Goal: Task Accomplishment & Management: Manage account settings

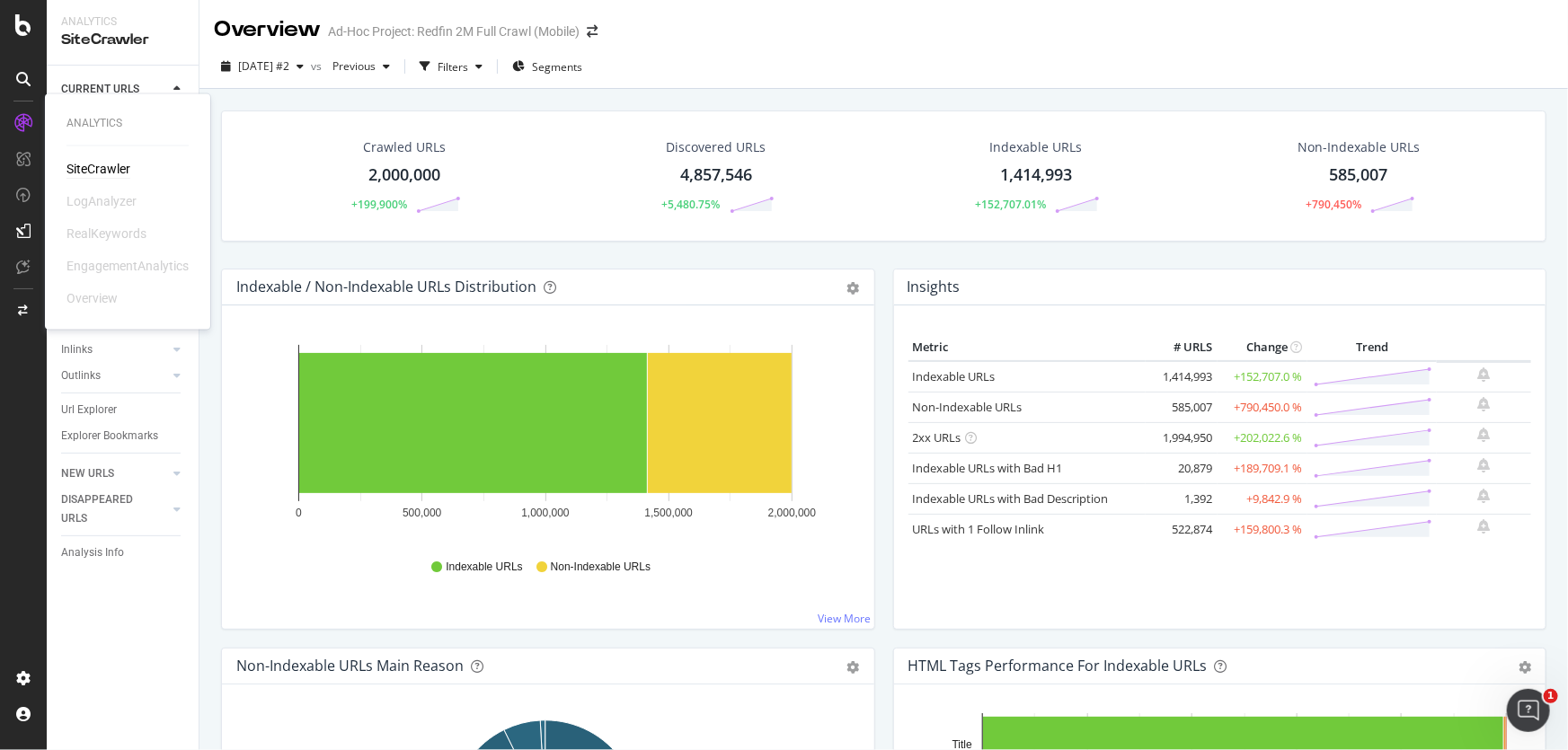
click at [111, 166] on div "SiteCrawler" at bounding box center [98, 169] width 64 height 18
click at [22, 17] on icon at bounding box center [24, 25] width 17 height 21
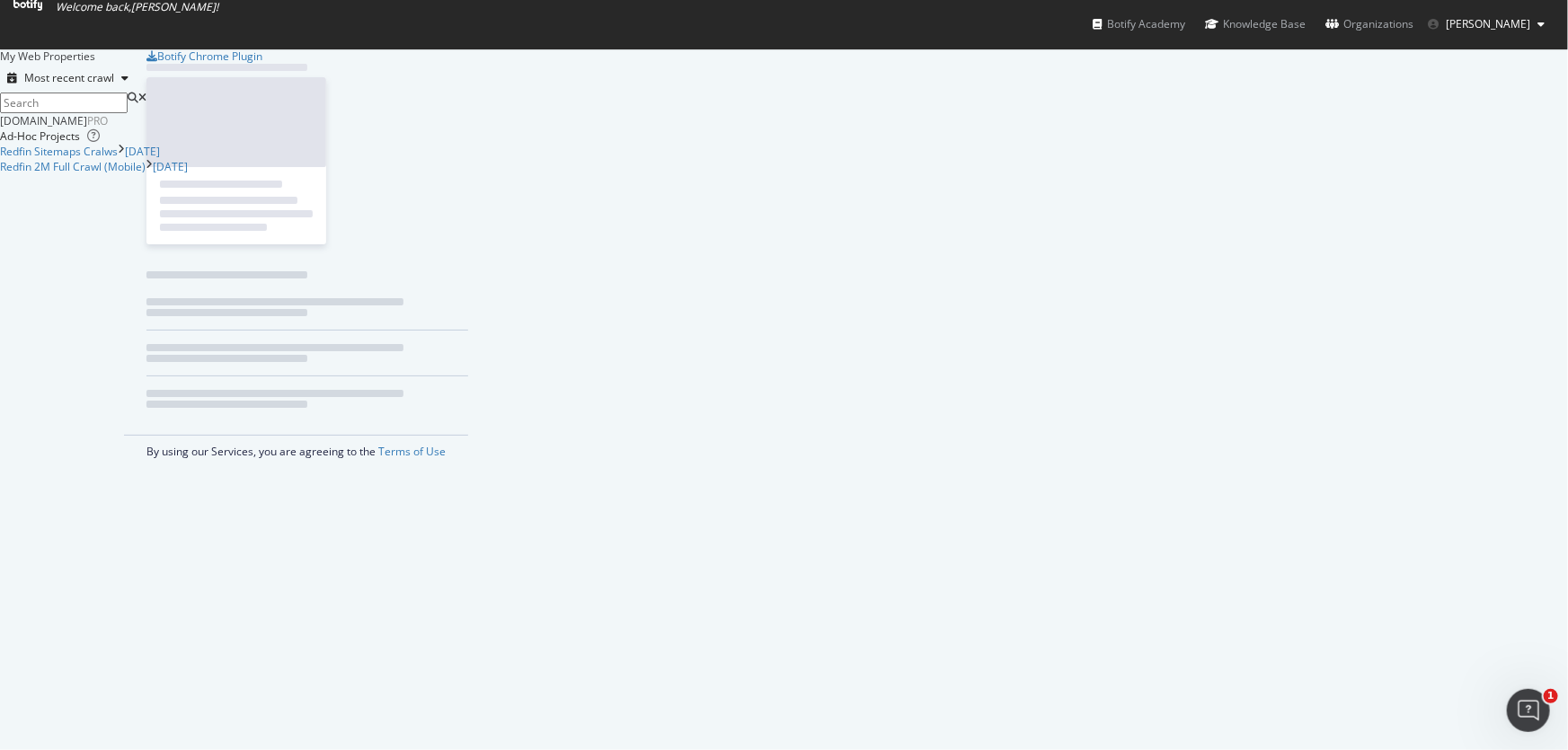
scroll to position [738, 1544]
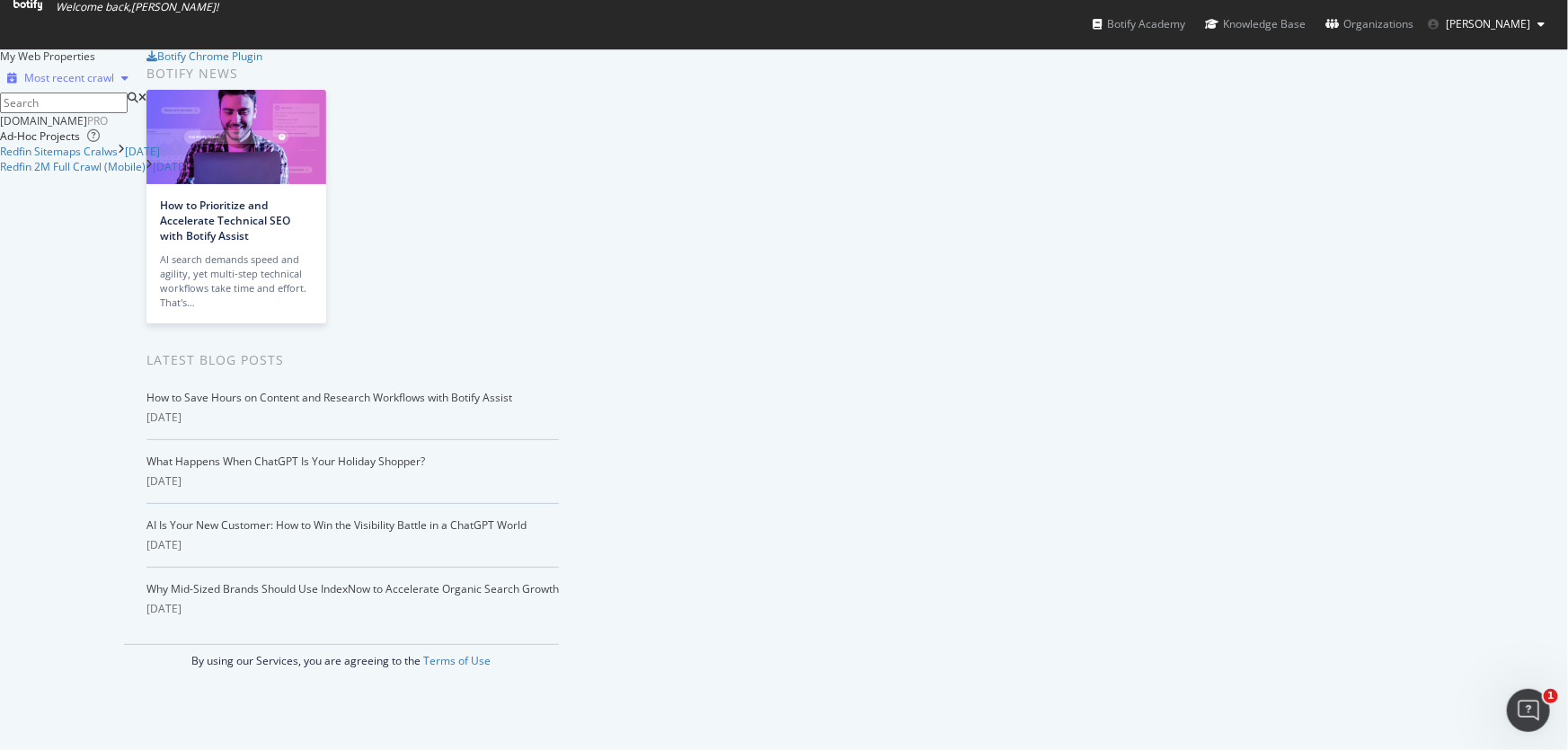
click at [136, 91] on div "Most recent crawl" at bounding box center [67, 78] width 136 height 27
click at [115, 83] on div "Most recent crawl" at bounding box center [68, 79] width 90 height 11
click at [42, 11] on icon at bounding box center [28, 6] width 29 height 11
click at [146, 175] on div "Redfin 2M Full Crawl (Mobile)" at bounding box center [73, 167] width 146 height 16
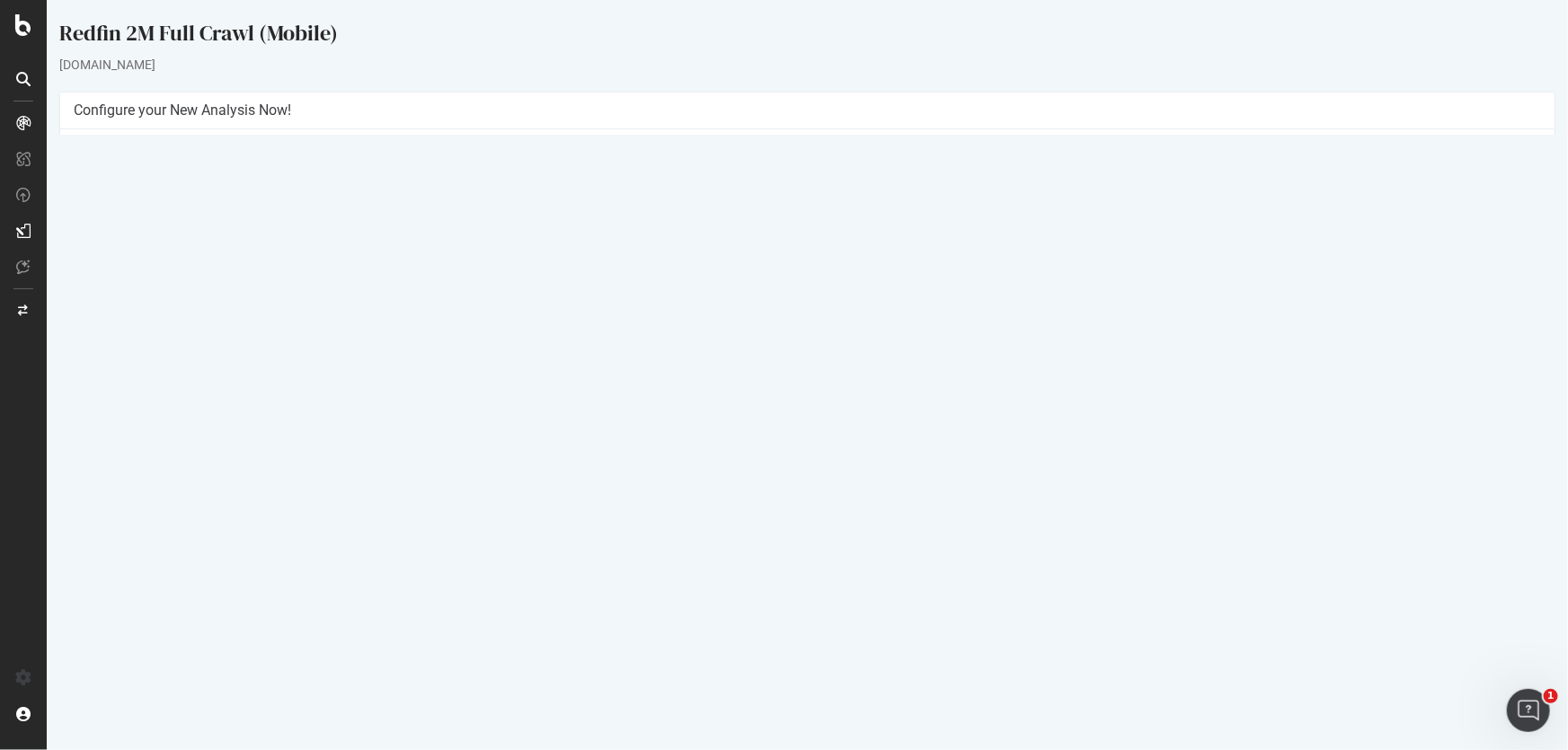
click at [826, 375] on p "View Crawl Settings" at bounding box center [806, 371] width 1467 height 16
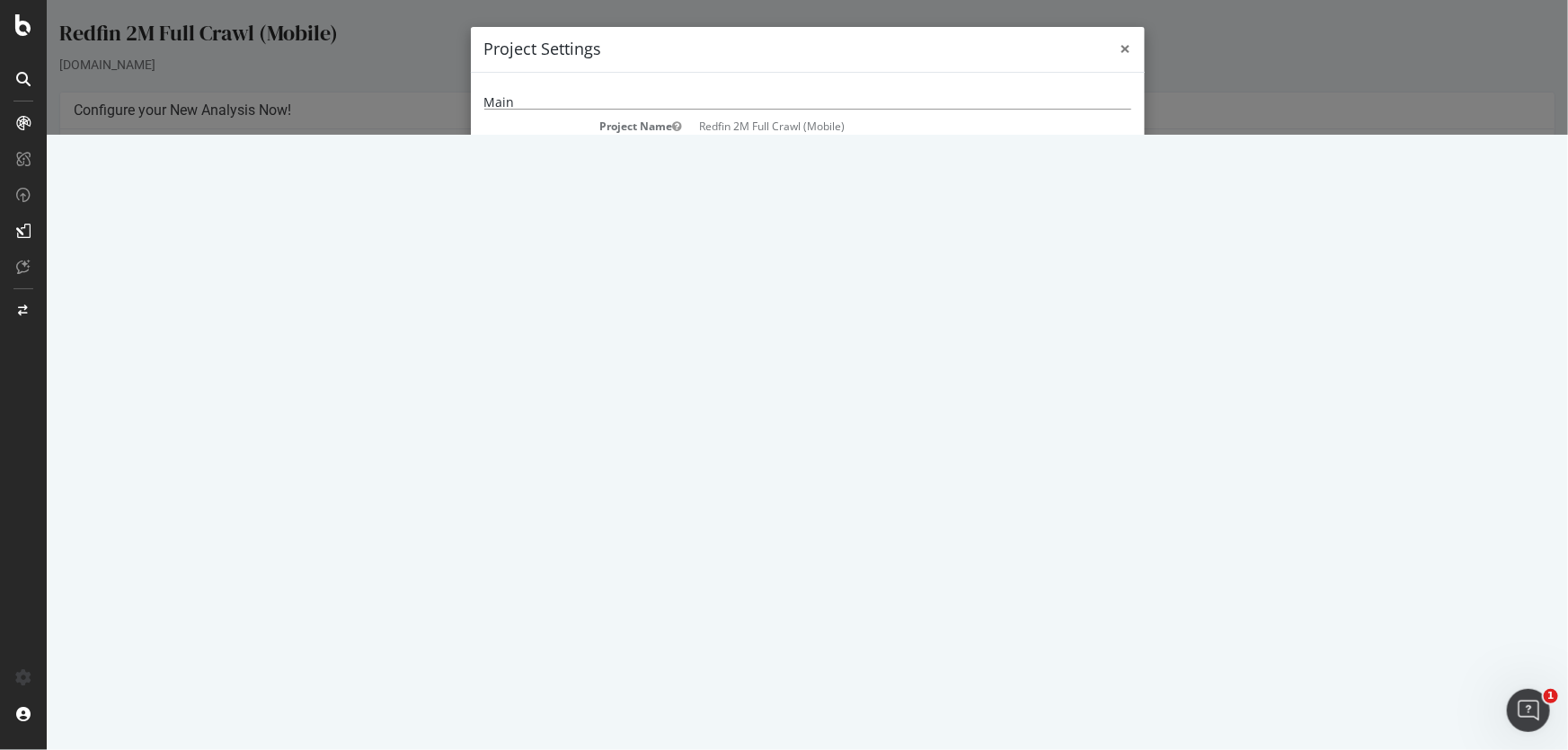
click at [1119, 56] on span "×" at bounding box center [1125, 48] width 11 height 25
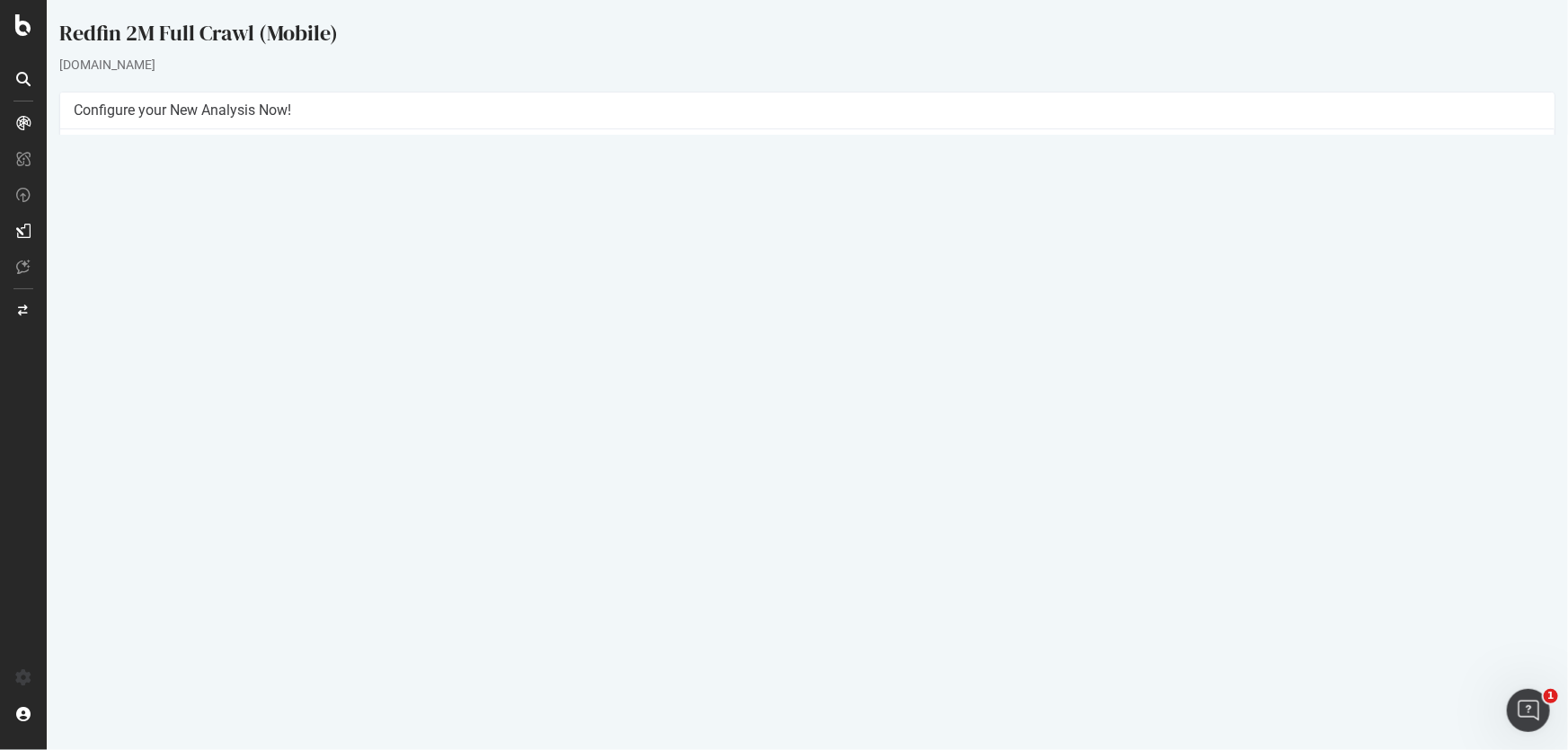
click at [862, 398] on link "Settings" at bounding box center [865, 401] width 41 height 16
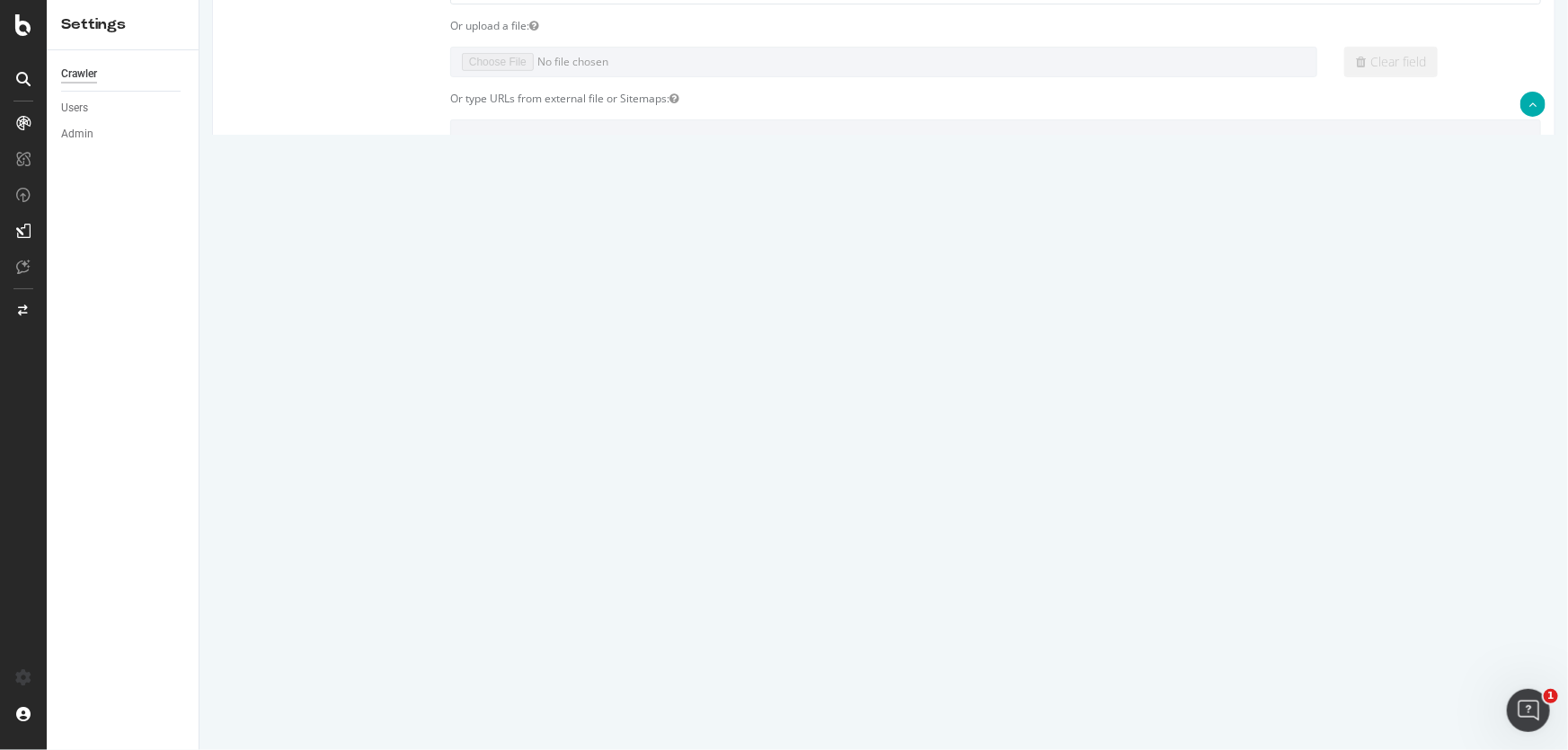
scroll to position [30, 0]
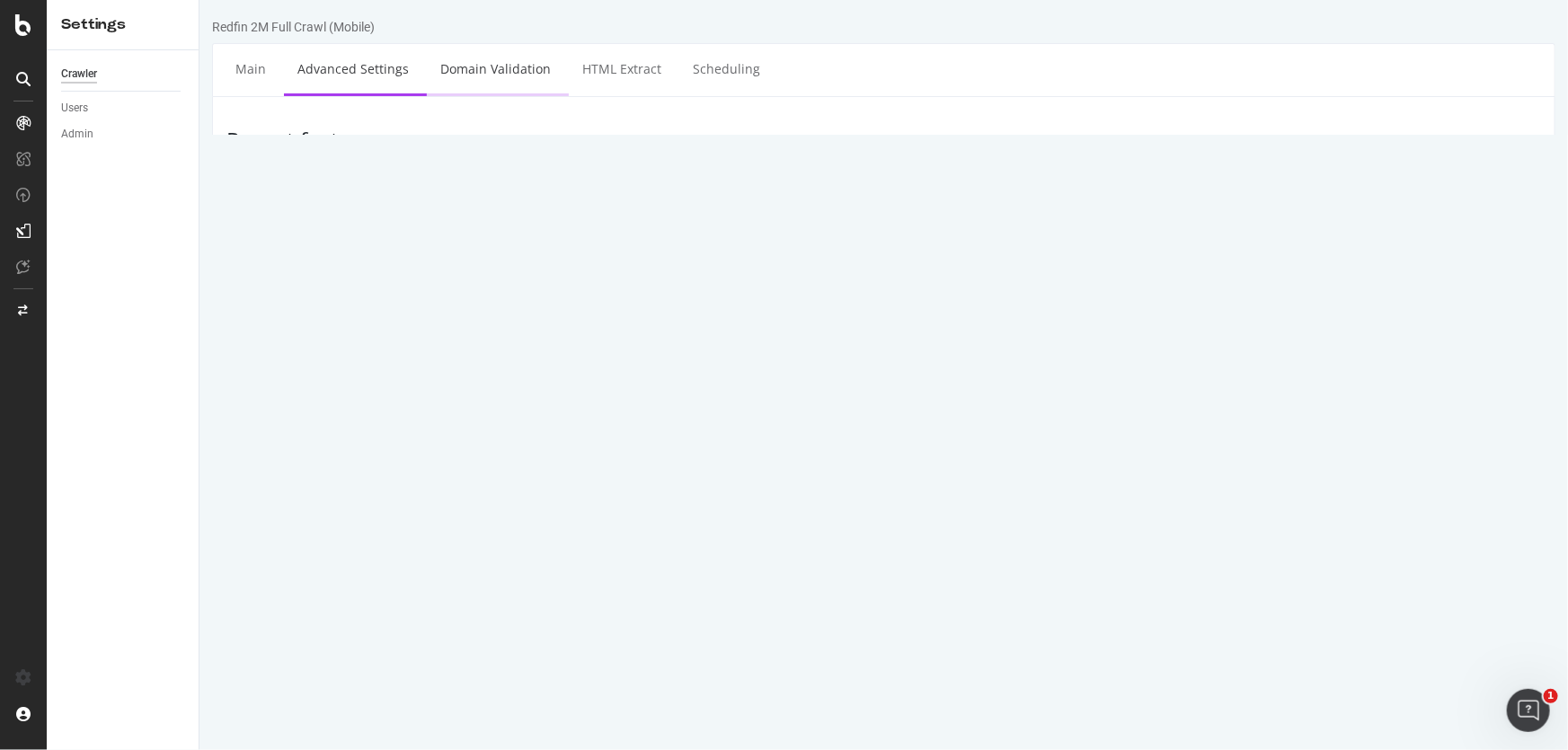
click at [495, 63] on link "Domain Validation" at bounding box center [494, 69] width 138 height 50
click at [583, 67] on link "HTML Extract" at bounding box center [621, 69] width 106 height 50
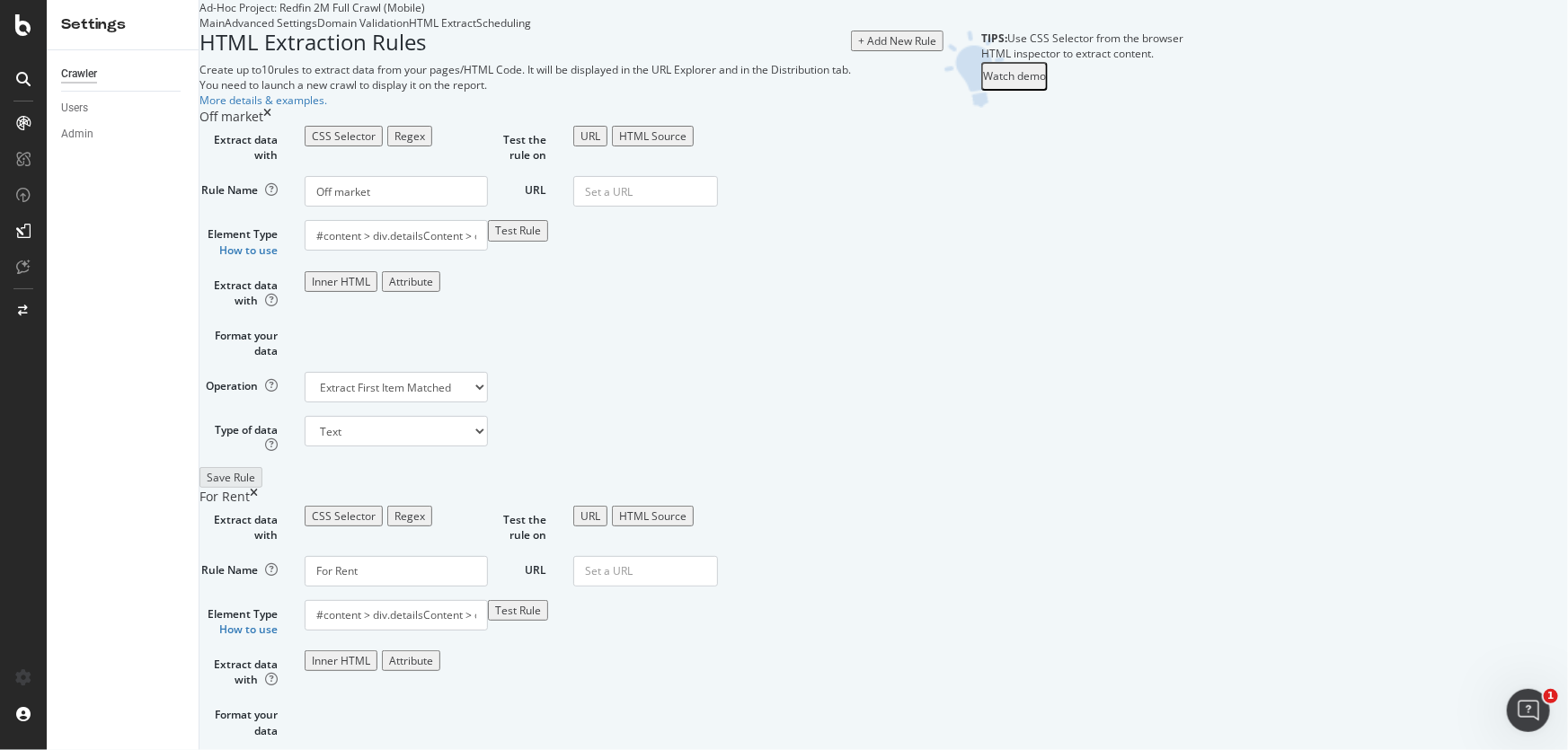
click at [531, 30] on div "Scheduling" at bounding box center [503, 23] width 54 height 16
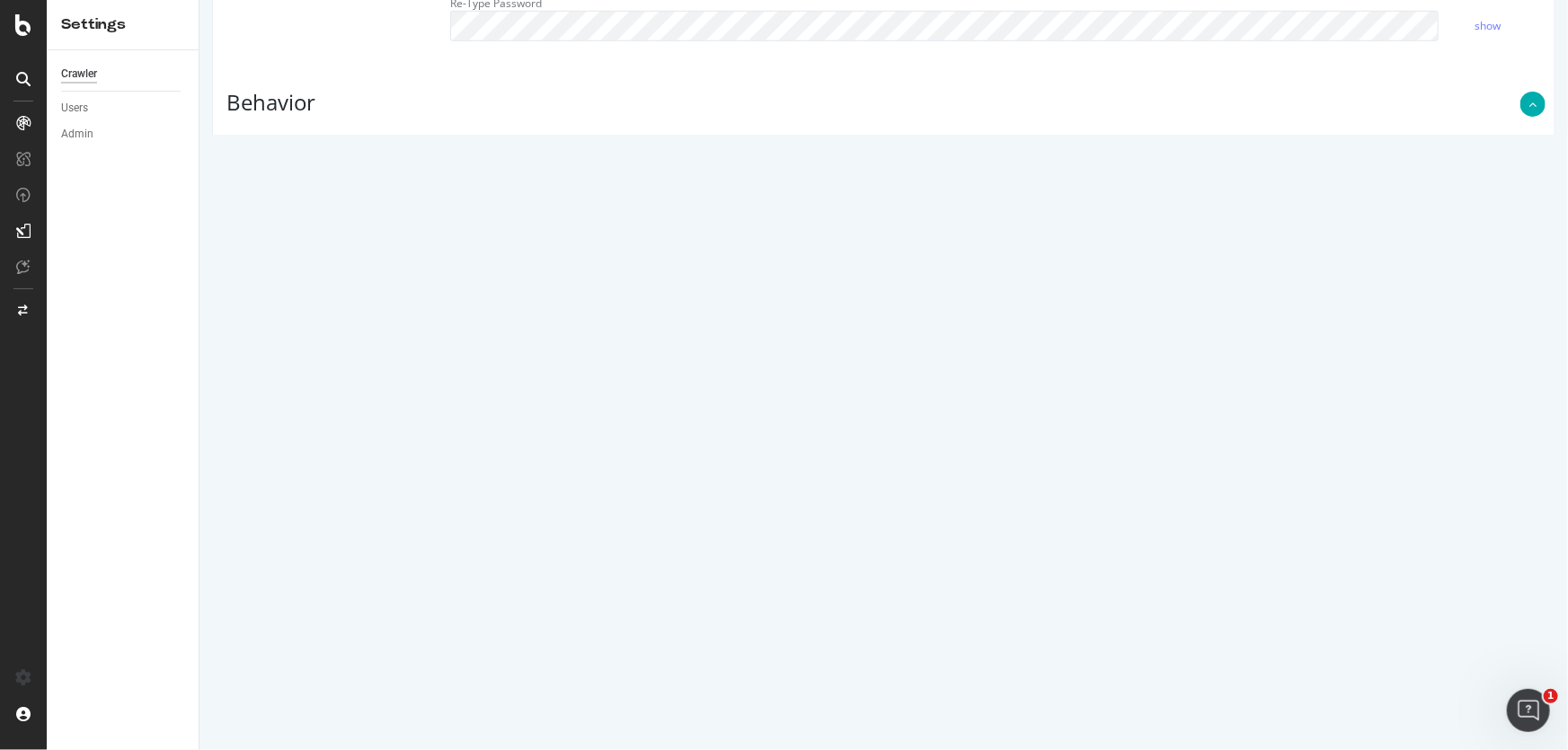
scroll to position [735, 0]
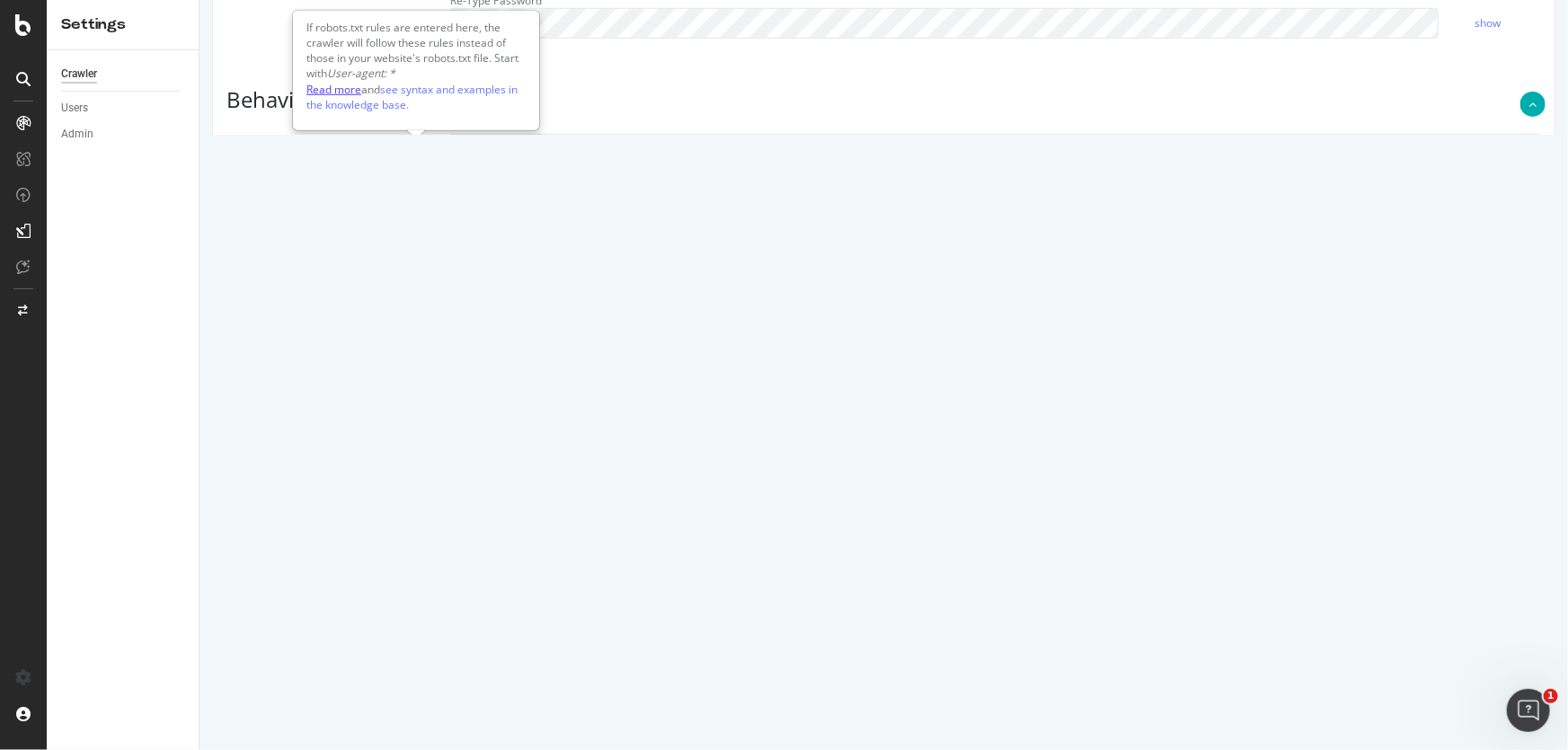
click at [350, 82] on link "Read more" at bounding box center [332, 90] width 54 height 16
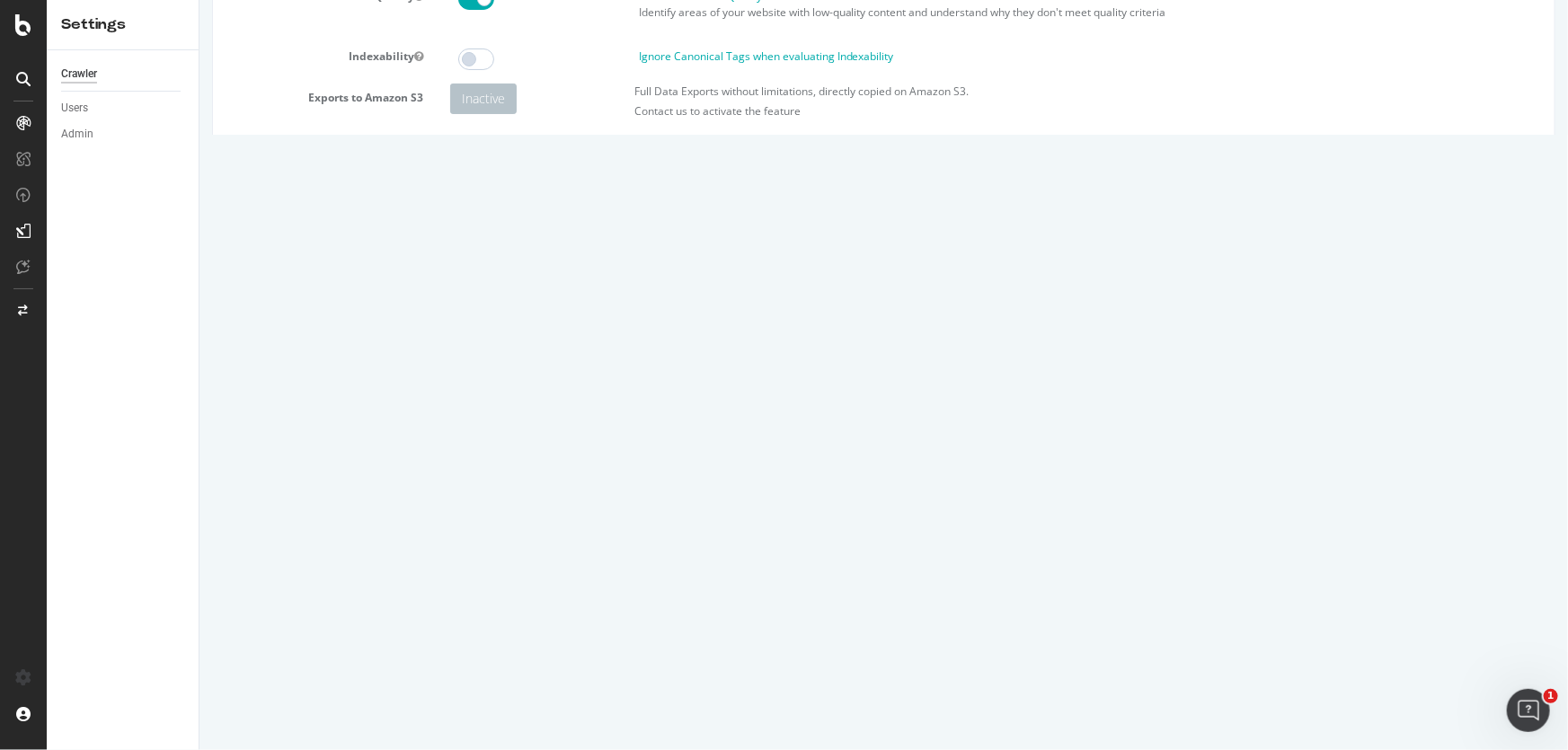
scroll to position [408, 0]
